Goal: Task Accomplishment & Management: Use online tool/utility

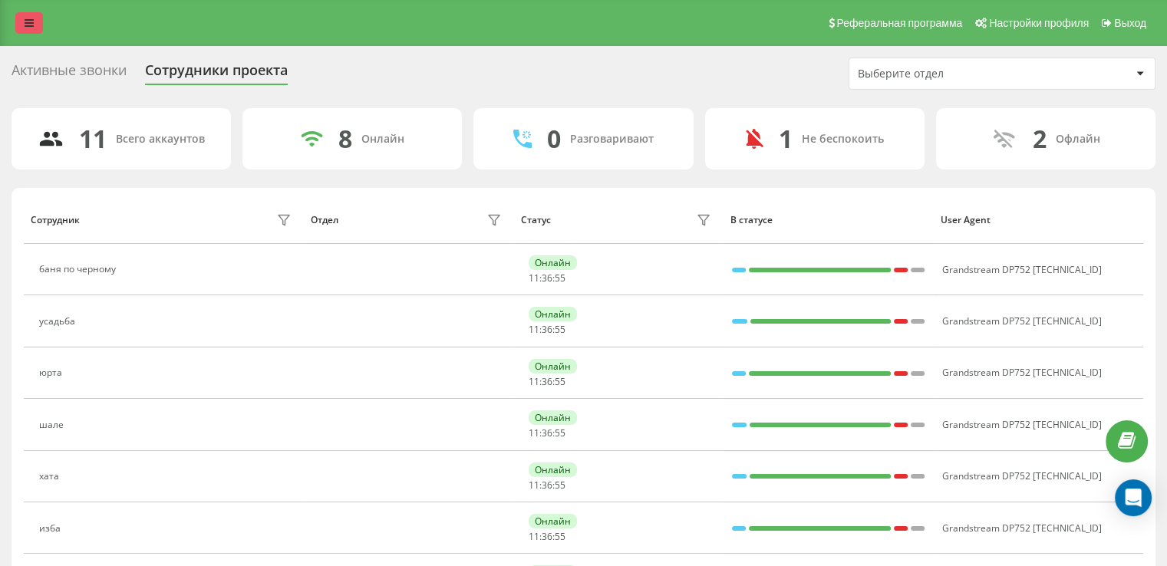
click at [28, 24] on icon at bounding box center [29, 23] width 9 height 11
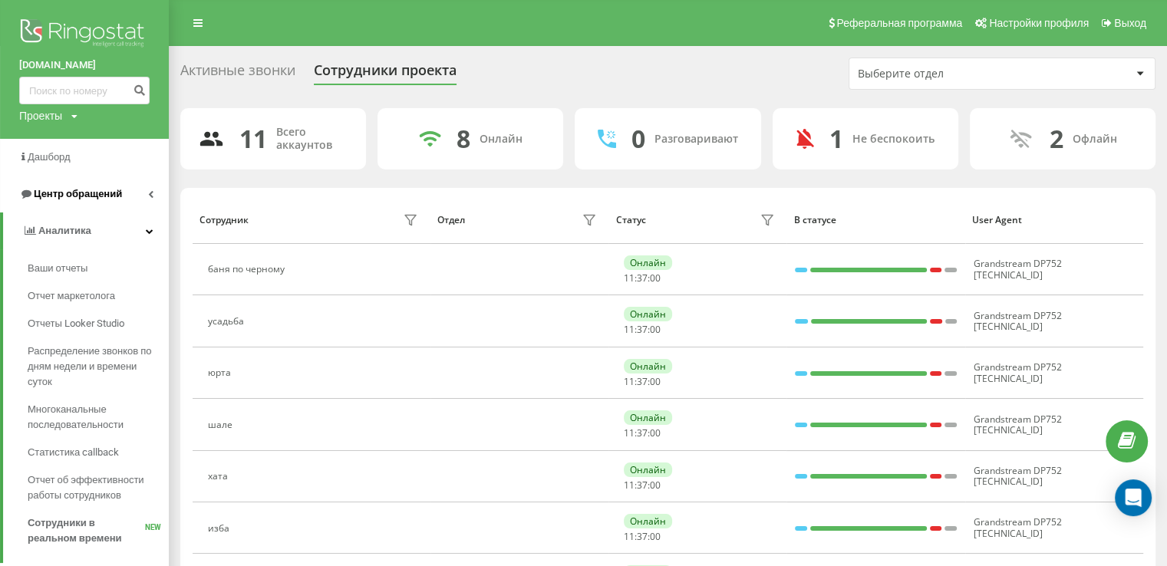
click at [115, 193] on span "Центр обращений" at bounding box center [78, 194] width 88 height 12
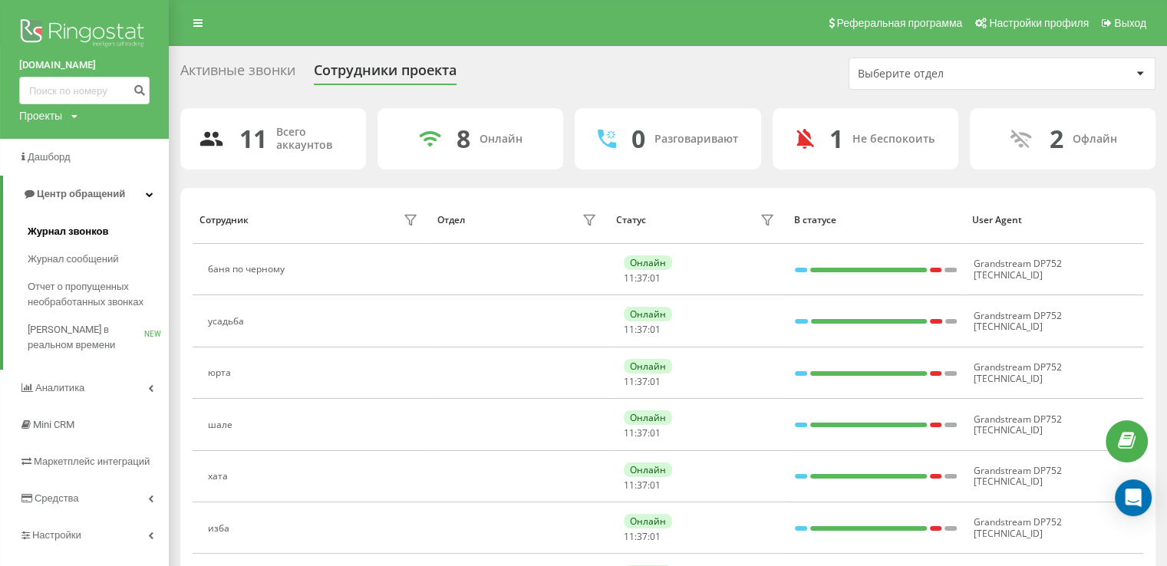
click at [124, 239] on link "Журнал звонков" at bounding box center [98, 232] width 141 height 28
click at [94, 226] on span "Журнал звонков" at bounding box center [68, 231] width 81 height 15
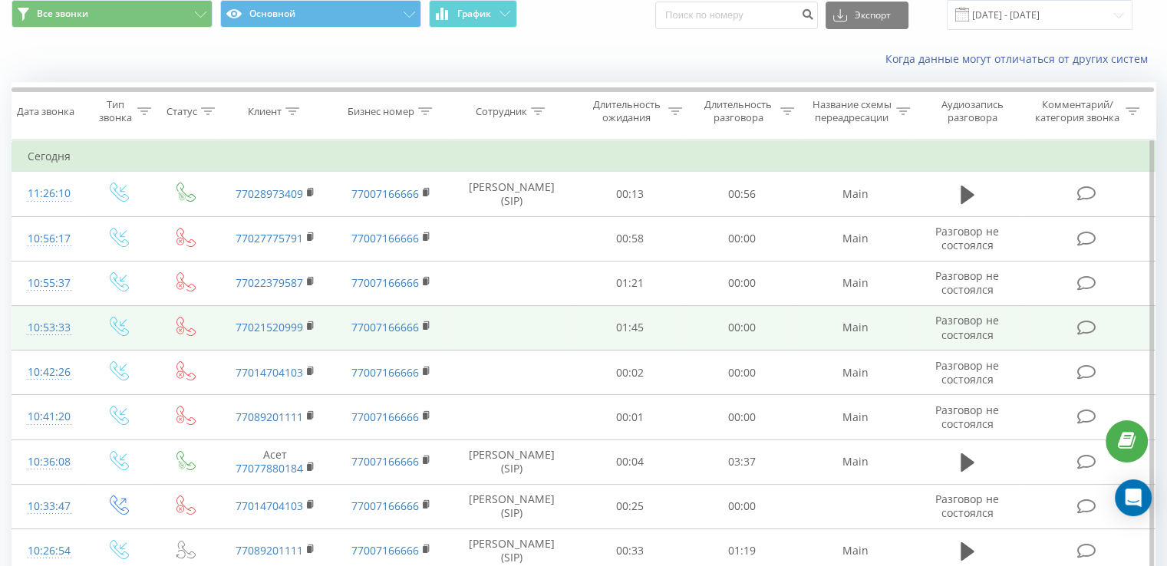
scroll to position [77, 0]
